Goal: Task Accomplishment & Management: Manage account settings

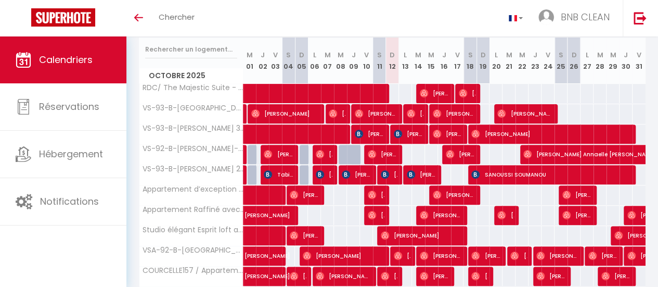
scroll to position [136, 0]
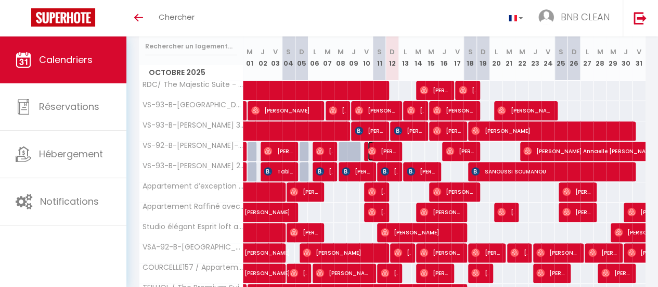
click at [390, 145] on span "[PERSON_NAME]" at bounding box center [382, 151] width 29 height 20
select select "OK"
select select "0"
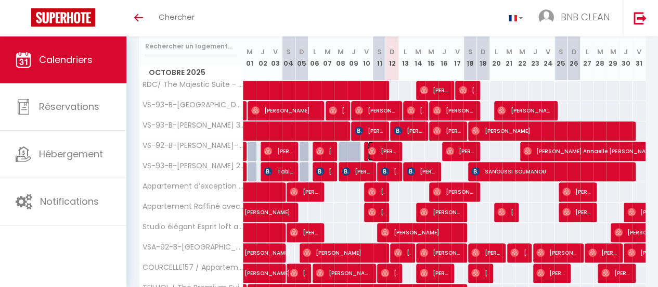
select select "1"
select select
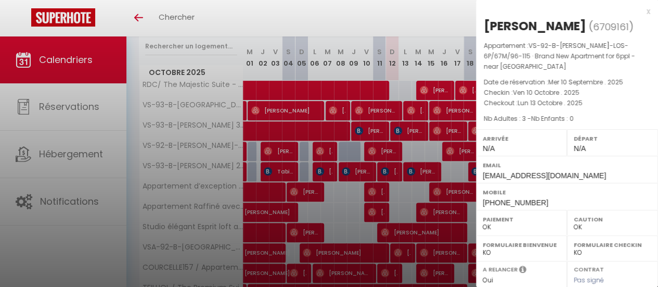
click at [414, 21] on div at bounding box center [329, 143] width 658 height 287
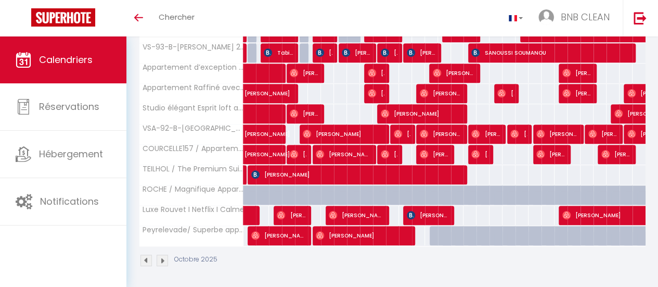
scroll to position [0, 0]
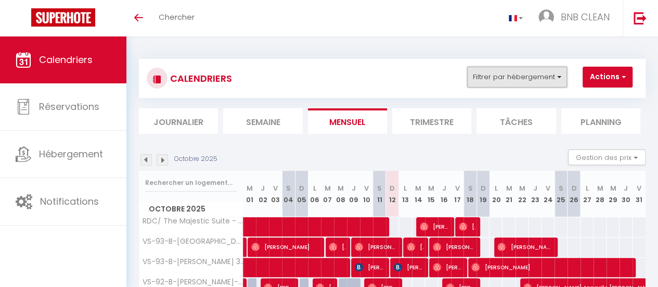
click at [541, 79] on button "Filtrer par hébergement" at bounding box center [517, 77] width 100 height 21
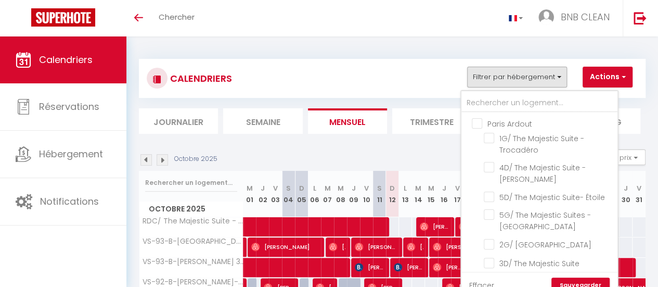
click at [483, 128] on label "Paris Ardout" at bounding box center [508, 123] width 50 height 11
click at [477, 128] on input "Paris Ardout" at bounding box center [550, 123] width 156 height 10
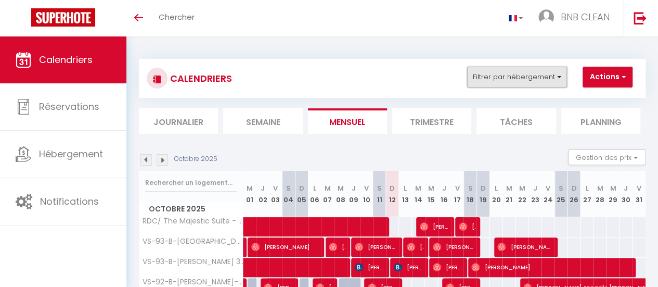
click at [540, 80] on button "Filtrer par hébergement" at bounding box center [517, 77] width 100 height 21
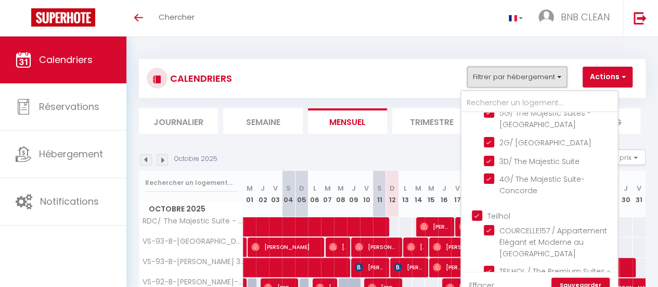
scroll to position [105, 0]
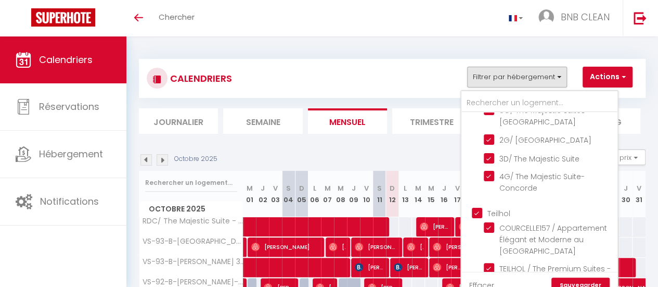
click at [477, 218] on input "Teilhol" at bounding box center [550, 212] width 156 height 10
checkbox input "false"
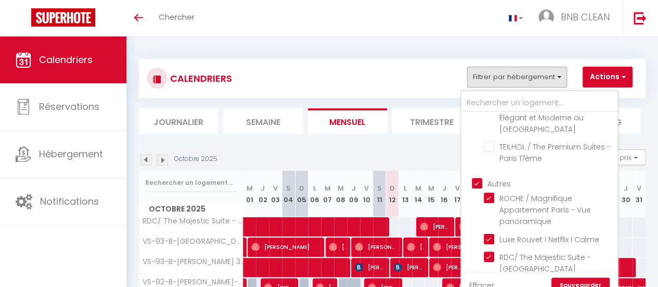
scroll to position [228, 0]
click at [475, 186] on input "Autres" at bounding box center [550, 181] width 156 height 10
checkbox input "false"
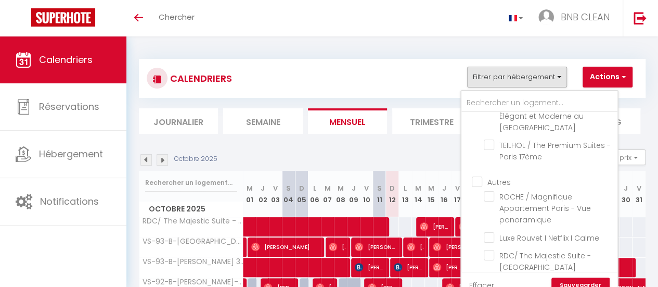
checkbox input "false"
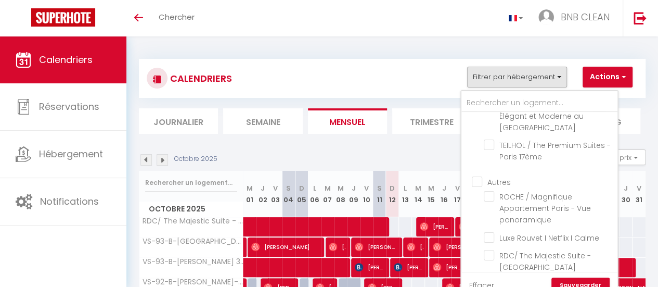
checkbox input "false"
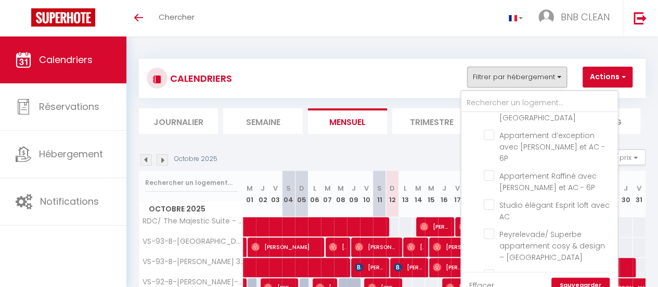
scroll to position [624, 0]
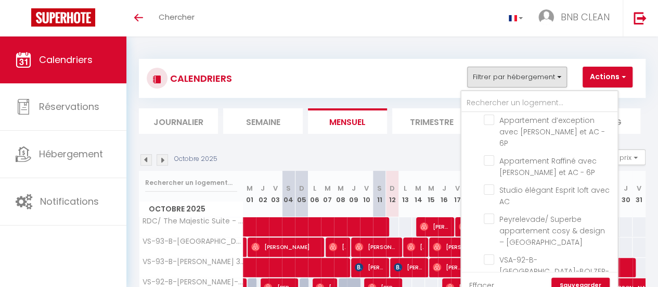
click at [602, 281] on link "Sauvegarder" at bounding box center [581, 285] width 58 height 16
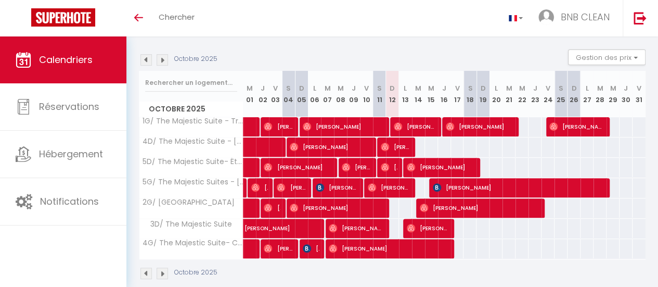
scroll to position [121, 0]
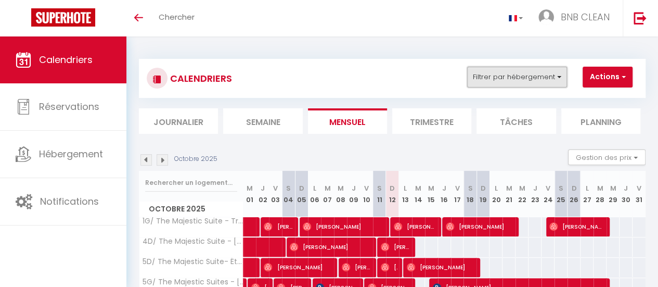
click at [535, 79] on button "Filtrer par hébergement" at bounding box center [517, 77] width 100 height 21
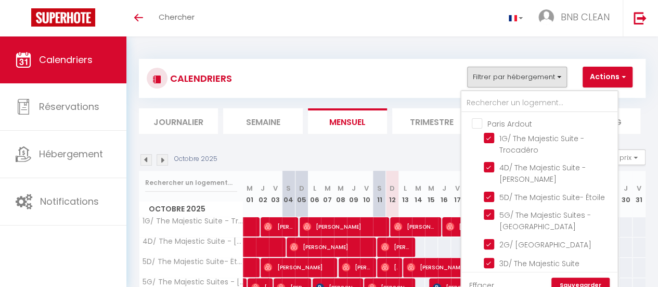
click at [483, 128] on label "Paris Ardout" at bounding box center [508, 123] width 50 height 11
click at [477, 128] on input "Paris Ardout" at bounding box center [550, 123] width 156 height 10
checkbox input "true"
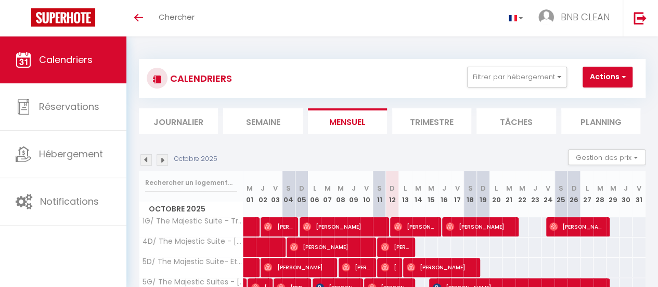
checkbox input "false"
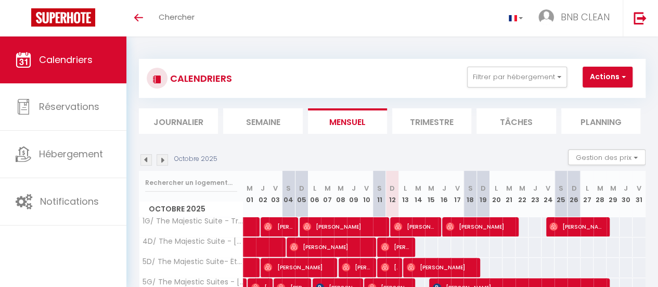
checkbox input "false"
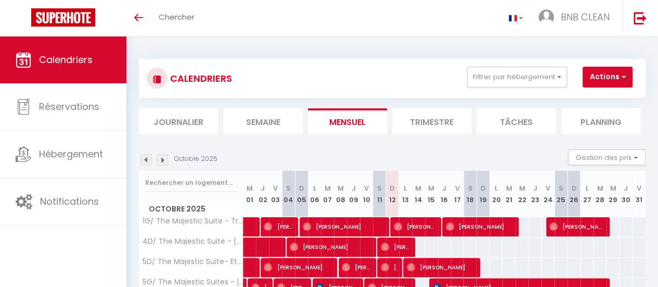
checkbox input "false"
click at [542, 71] on button "Filtrer par hébergement" at bounding box center [517, 77] width 100 height 21
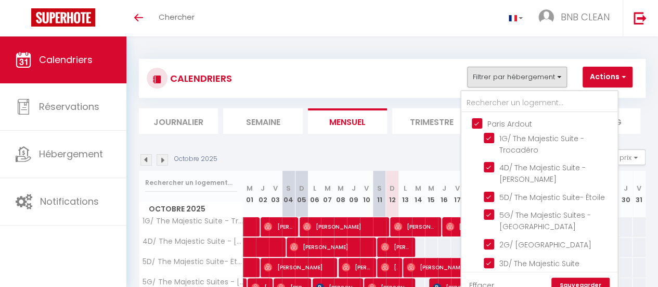
click at [473, 124] on input "Paris Ardout" at bounding box center [550, 123] width 156 height 10
checkbox input "false"
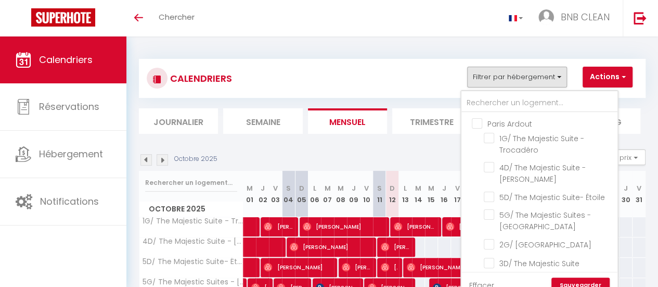
checkbox input "false"
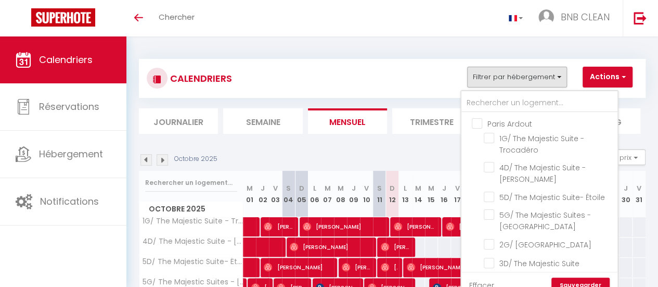
checkbox input "false"
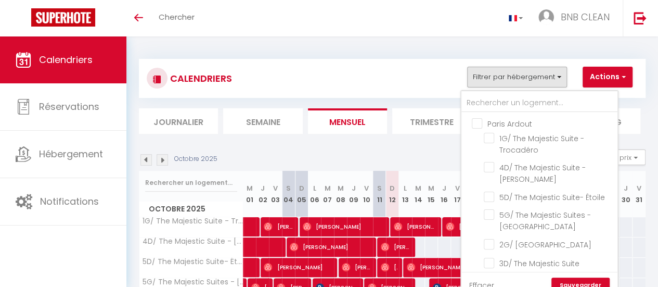
checkbox input "false"
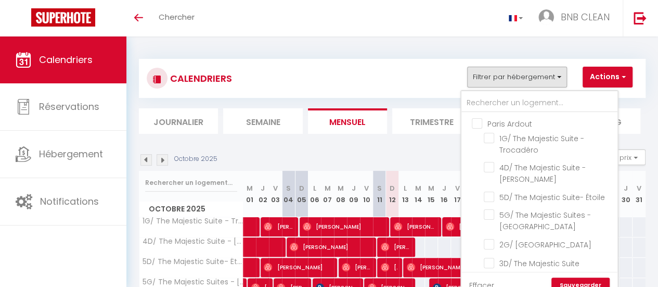
checkbox input "false"
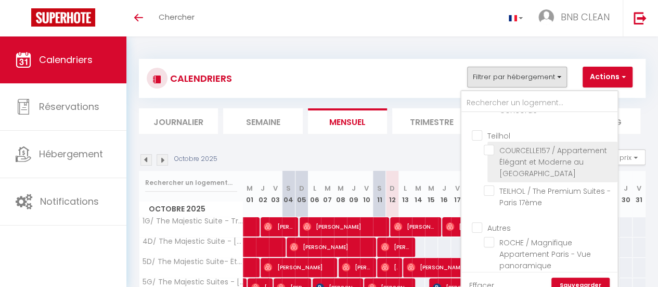
scroll to position [183, 0]
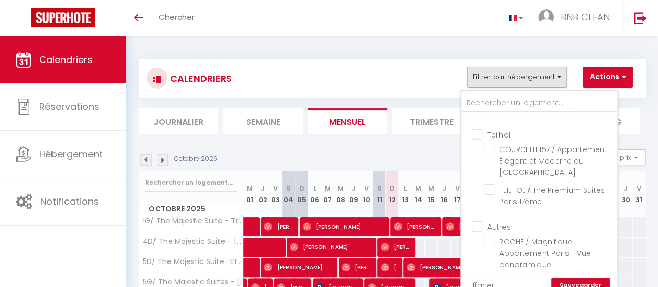
click at [477, 139] on input "Teilhol" at bounding box center [550, 134] width 156 height 10
checkbox input "true"
checkbox input "false"
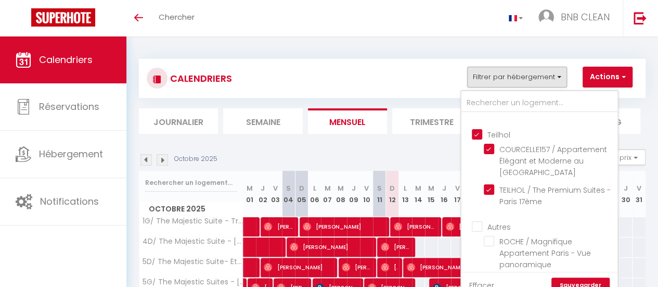
checkbox input "false"
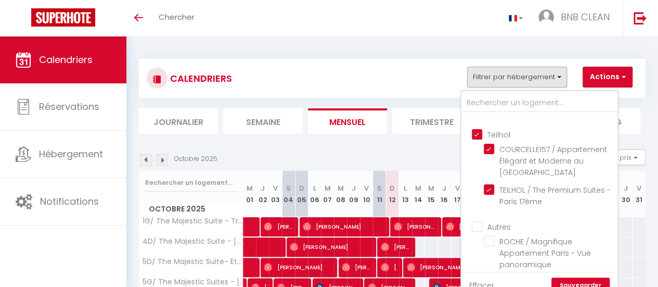
checkbox input "false"
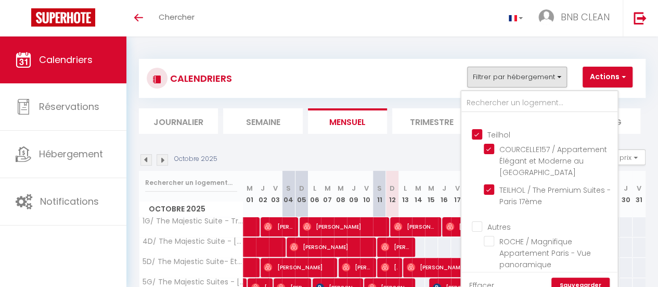
checkbox input "false"
click at [477, 231] on input "Autres" at bounding box center [550, 226] width 156 height 10
checkbox input "true"
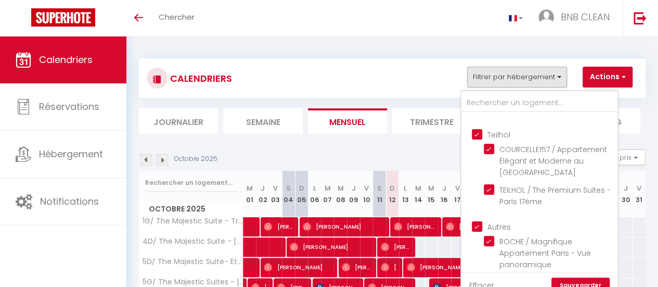
checkbox input "true"
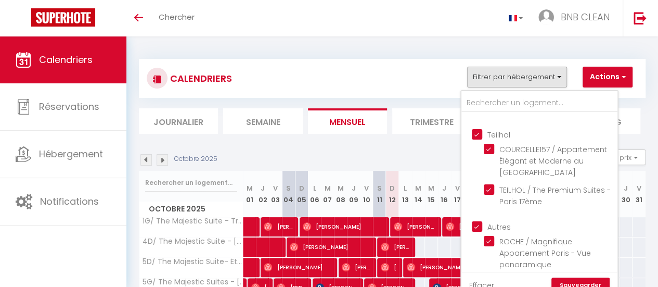
checkbox input "true"
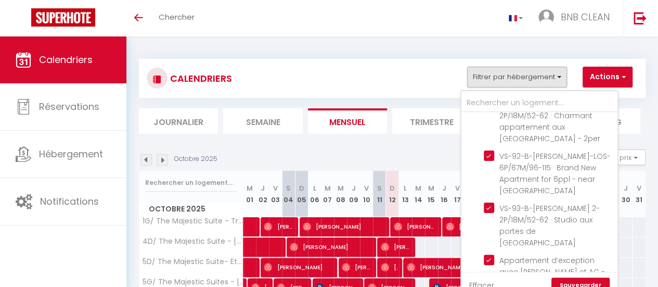
scroll to position [535, 0]
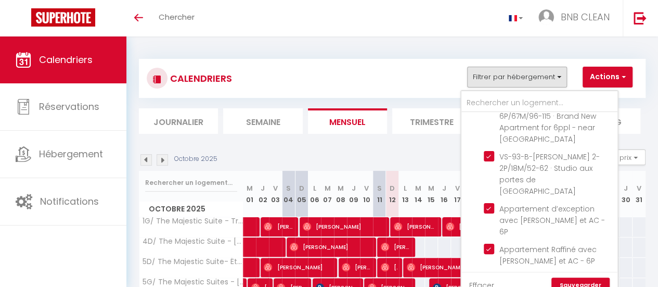
click at [593, 282] on link "Sauvegarder" at bounding box center [581, 285] width 58 height 16
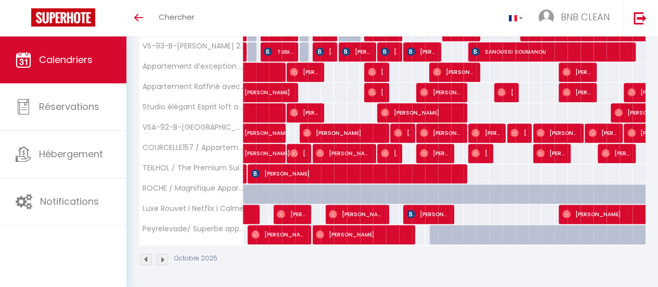
scroll to position [257, 0]
